Goal: Task Accomplishment & Management: Manage account settings

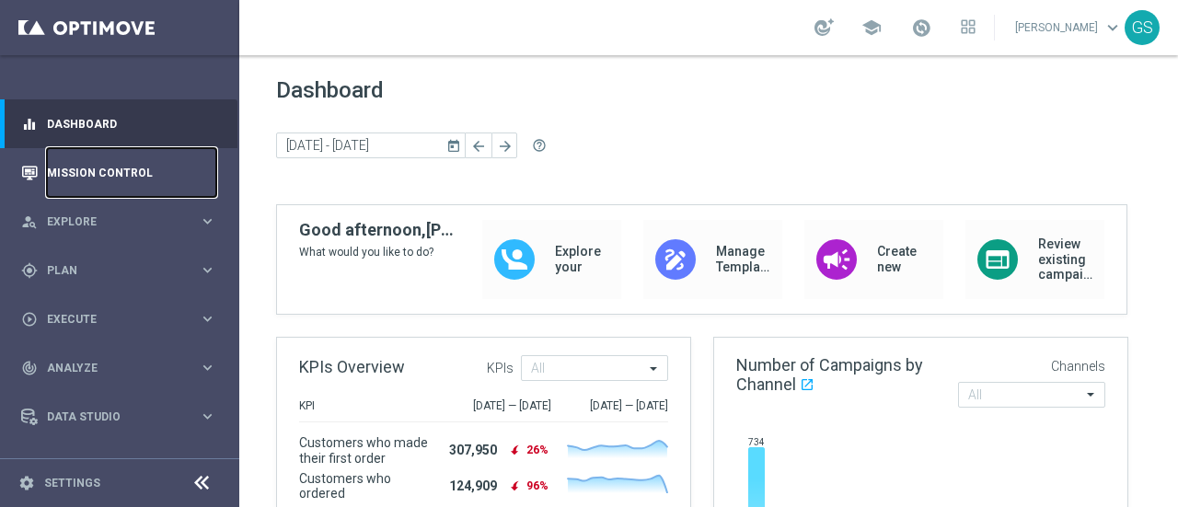
click at [127, 173] on link "Mission Control" at bounding box center [131, 172] width 169 height 49
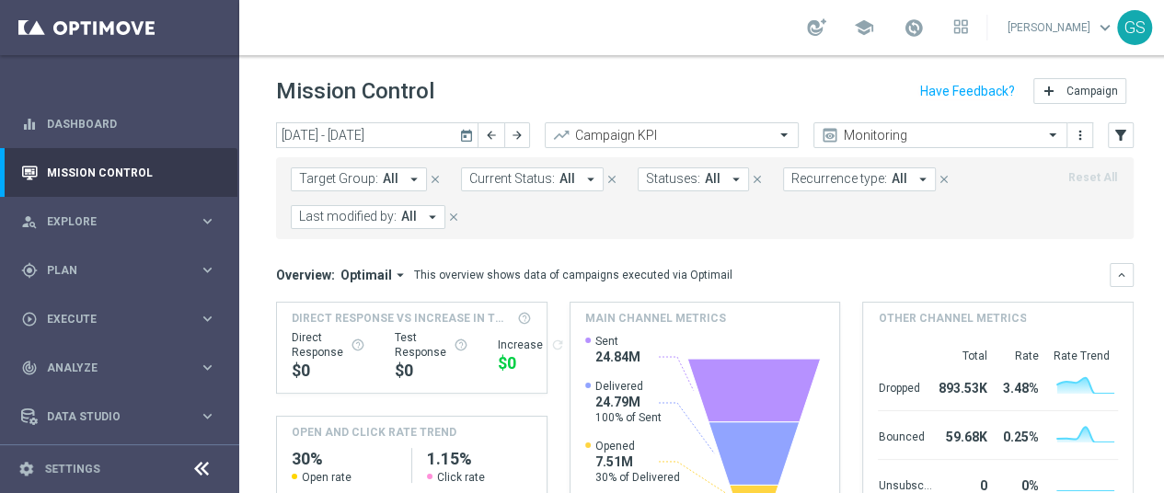
click at [1007, 38] on link "[PERSON_NAME] keyboard_arrow_down" at bounding box center [1061, 28] width 111 height 28
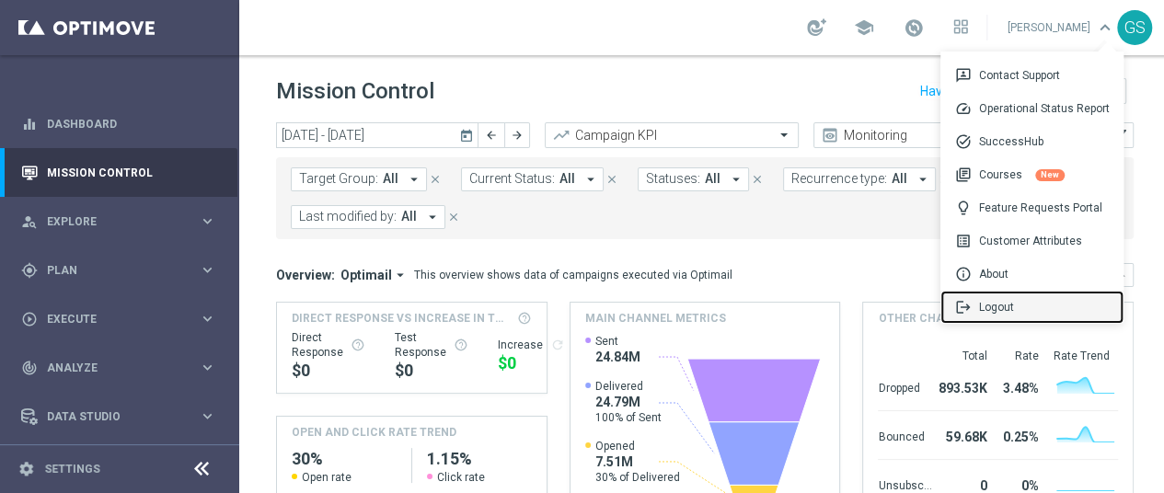
click at [1001, 309] on div "logout Logout" at bounding box center [1031, 307] width 183 height 33
